Goal: Check status: Check status

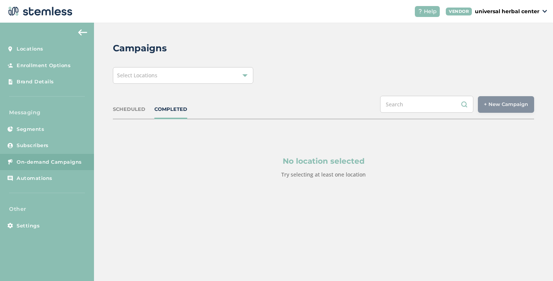
click at [164, 77] on div "Select Locations" at bounding box center [183, 75] width 141 height 17
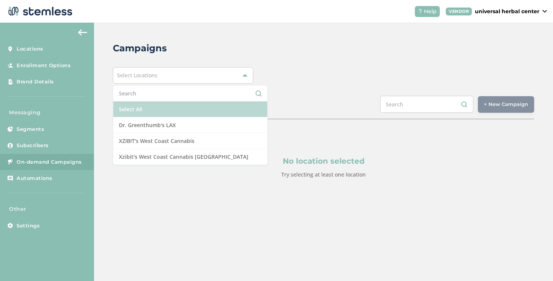
click at [144, 110] on li "Select All" at bounding box center [190, 110] width 154 height 16
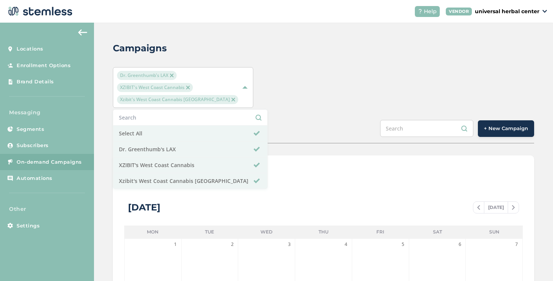
click at [316, 109] on div "Campaigns Dr. Greenthumb's LAX XZIBIT's West Coast Cannabis Xzibit's West Coast…" at bounding box center [323, 279] width 459 height 513
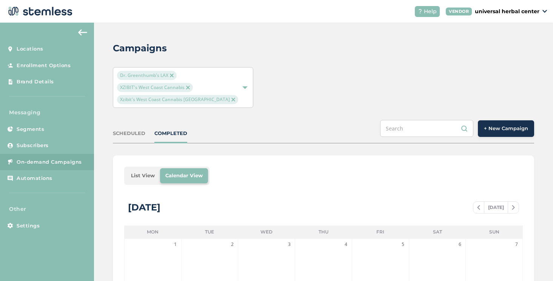
click at [133, 132] on div "SCHEDULED" at bounding box center [129, 134] width 32 height 8
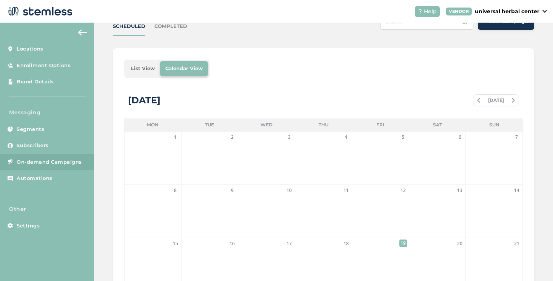
scroll to position [85, 0]
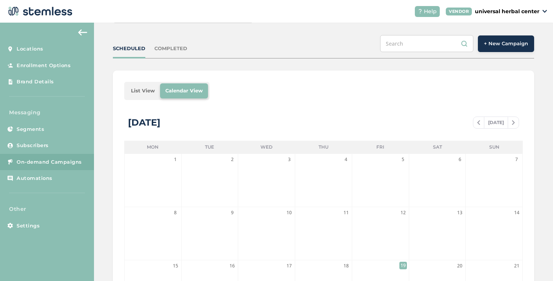
click at [139, 87] on li "List View" at bounding box center [143, 90] width 34 height 15
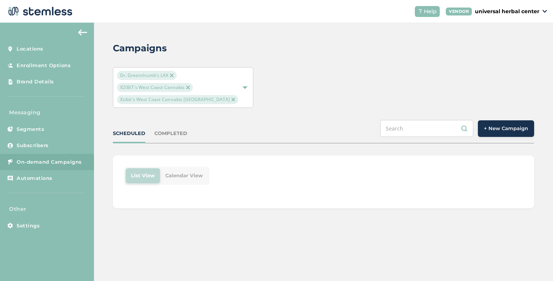
scroll to position [0, 0]
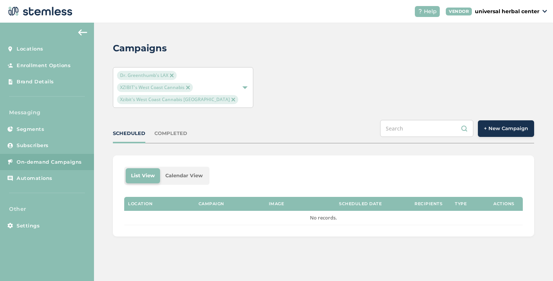
click at [167, 134] on div "COMPLETED" at bounding box center [170, 134] width 33 height 8
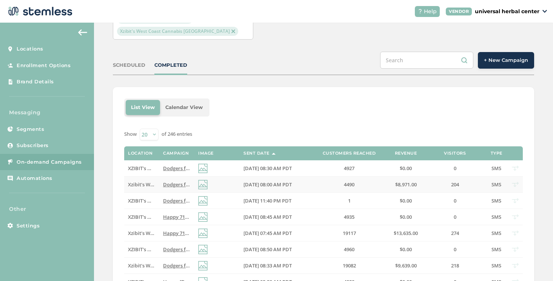
scroll to position [68, 0]
click at [130, 63] on div "SCHEDULED" at bounding box center [129, 66] width 32 height 8
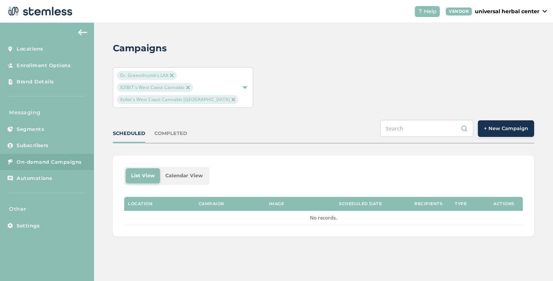
scroll to position [0, 0]
click at [168, 138] on div "SCHEDULED COMPLETED + New Campaign" at bounding box center [324, 131] width 422 height 23
click at [170, 132] on div "COMPLETED" at bounding box center [170, 134] width 33 height 8
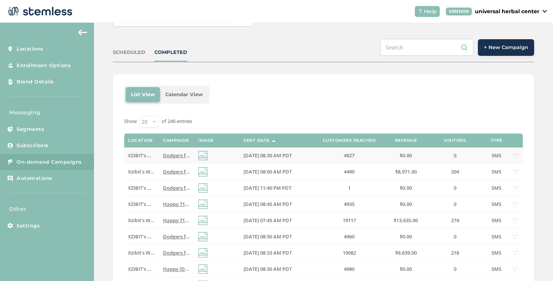
scroll to position [83, 0]
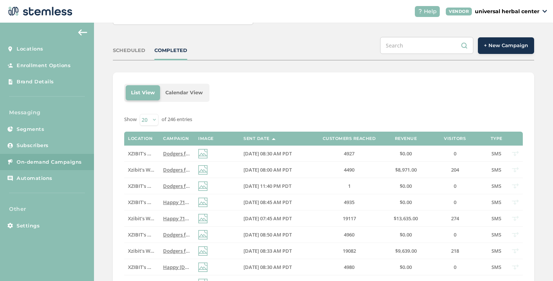
click at [133, 52] on div "SCHEDULED" at bounding box center [129, 51] width 32 height 8
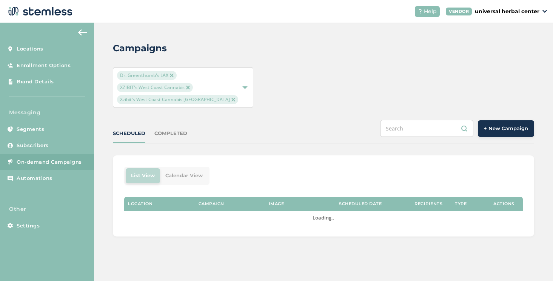
scroll to position [0, 0]
click at [165, 133] on div "COMPLETED" at bounding box center [170, 134] width 33 height 8
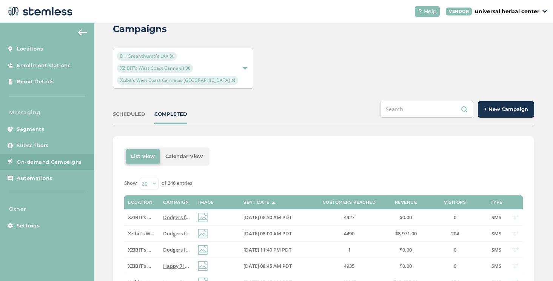
scroll to position [19, 0]
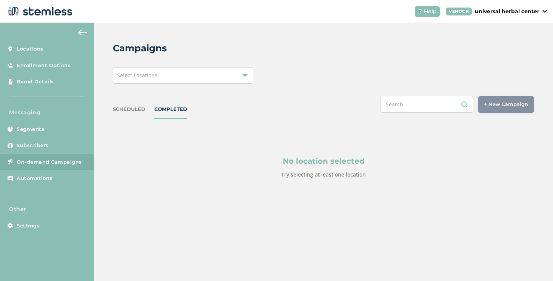
click at [176, 78] on div "Select Locations" at bounding box center [183, 75] width 141 height 17
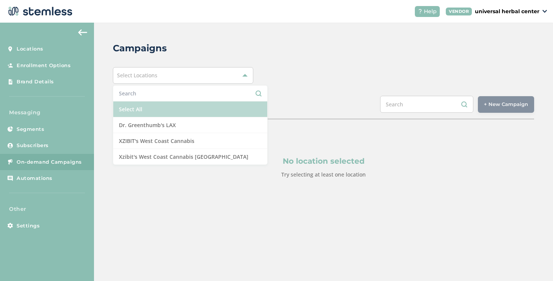
click at [157, 113] on li "Select All" at bounding box center [190, 110] width 154 height 16
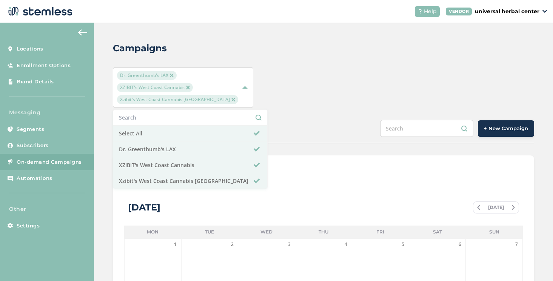
click at [292, 121] on div "SCHEDULED COMPLETED + New Campaign" at bounding box center [324, 131] width 422 height 23
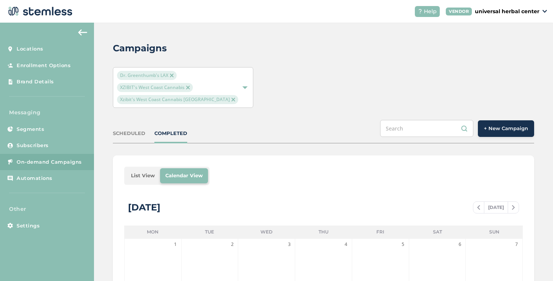
click at [130, 132] on div "SCHEDULED" at bounding box center [129, 134] width 32 height 8
click at [140, 174] on li "List View" at bounding box center [143, 175] width 34 height 15
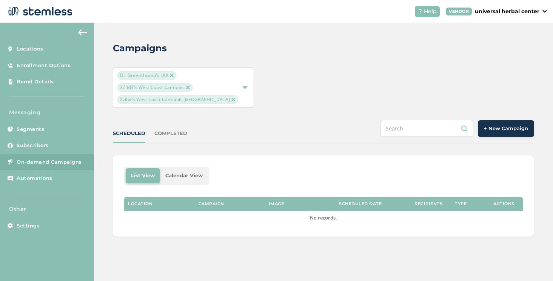
click at [170, 131] on div "COMPLETED" at bounding box center [170, 134] width 33 height 8
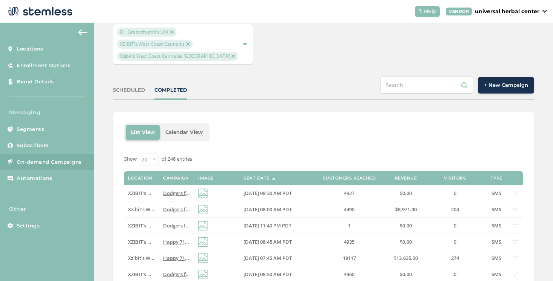
scroll to position [48, 0]
